Goal: Transaction & Acquisition: Purchase product/service

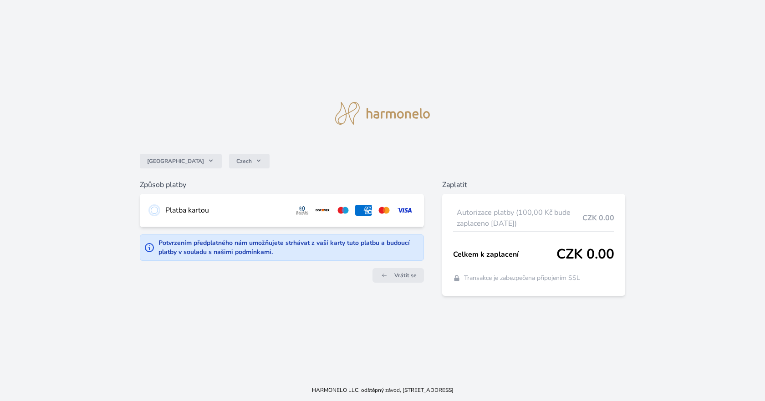
click at [154, 213] on input "radio" at bounding box center [154, 210] width 7 height 7
radio input "true"
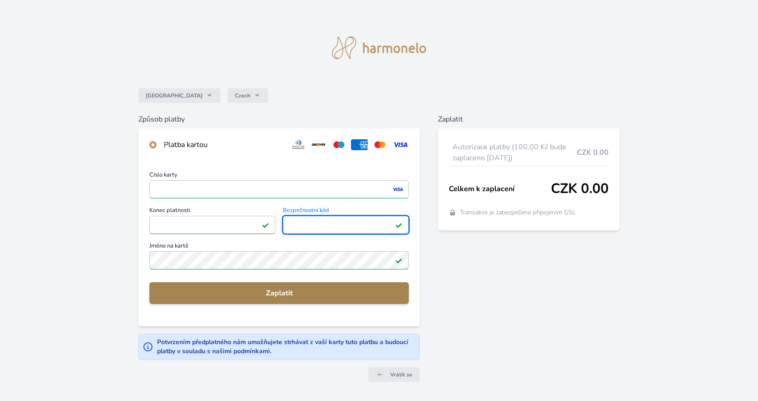
click at [257, 293] on span "Zaplatit" at bounding box center [279, 293] width 245 height 11
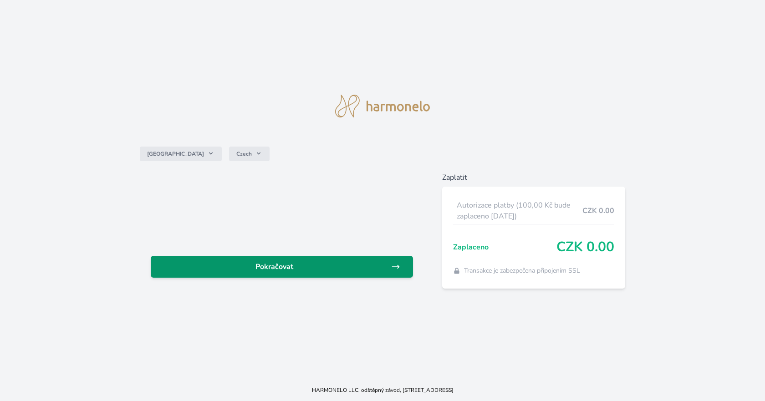
click at [307, 269] on span "Pokračovat" at bounding box center [274, 266] width 233 height 11
